Goal: Information Seeking & Learning: Understand process/instructions

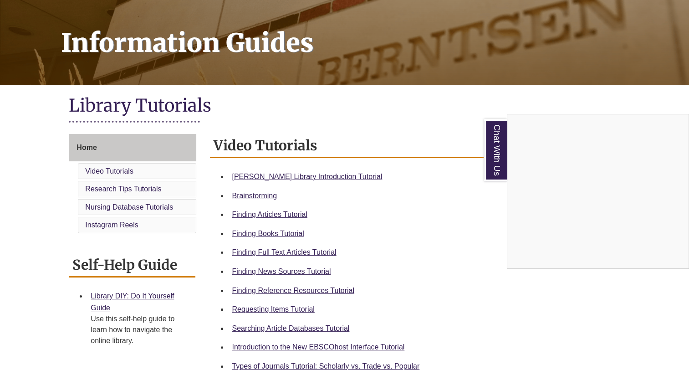
scroll to position [130, 0]
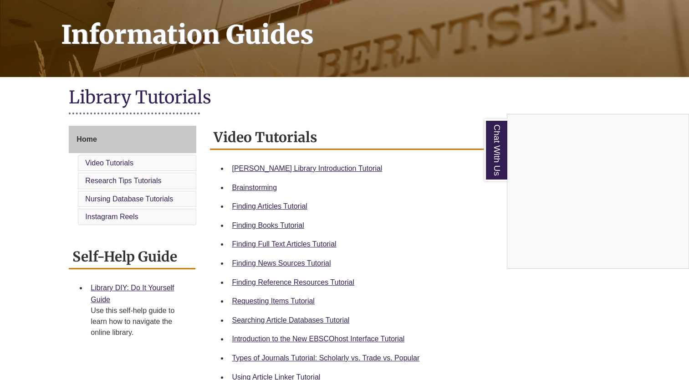
click at [277, 227] on div "Chat With Us" at bounding box center [344, 190] width 689 height 380
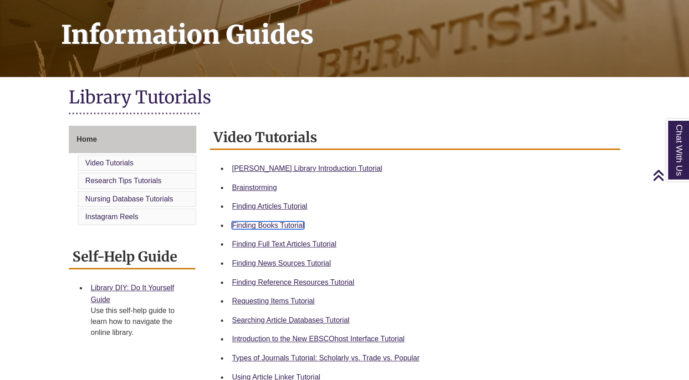
drag, startPoint x: 284, startPoint y: 225, endPoint x: 270, endPoint y: 223, distance: 14.2
click at [270, 223] on link "Finding Books Tutorial" at bounding box center [268, 225] width 72 height 8
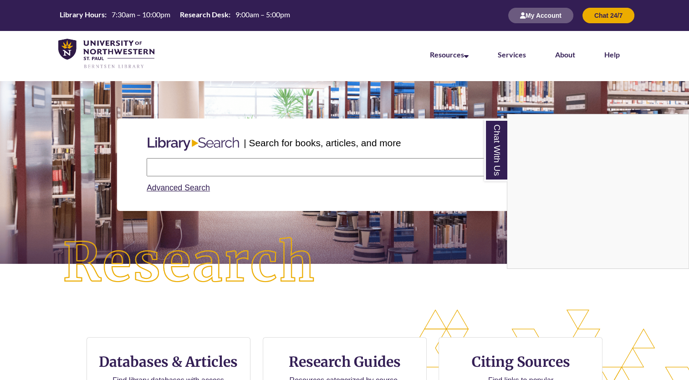
click at [275, 164] on div "Chat With Us" at bounding box center [344, 190] width 689 height 380
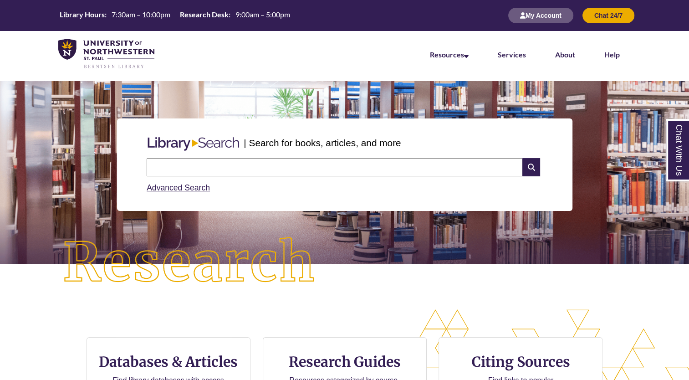
click at [271, 164] on input "text" at bounding box center [335, 167] width 376 height 18
type input "**********"
click at [536, 162] on icon at bounding box center [530, 167] width 17 height 18
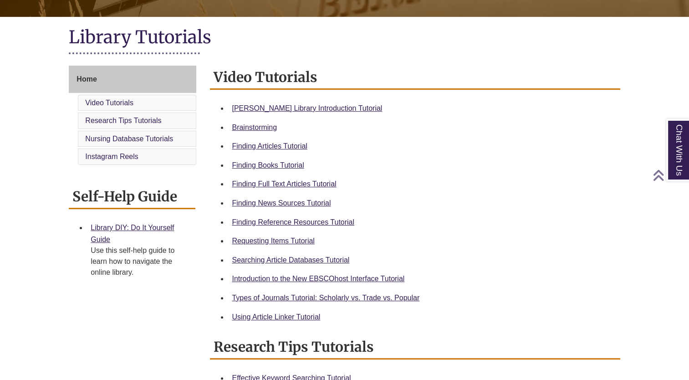
scroll to position [202, 0]
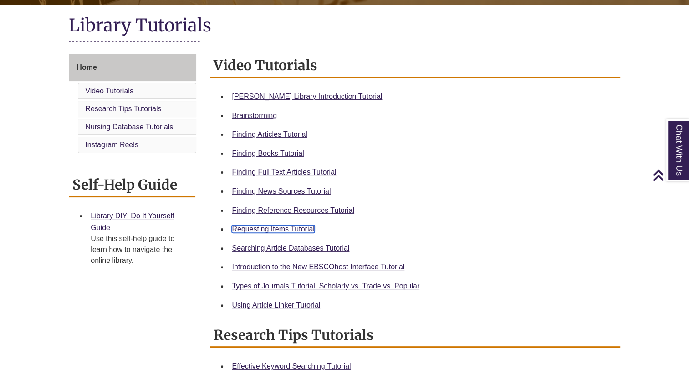
click at [291, 229] on link "Requesting Items Tutorial" at bounding box center [273, 229] width 82 height 8
